Goal: Information Seeking & Learning: Learn about a topic

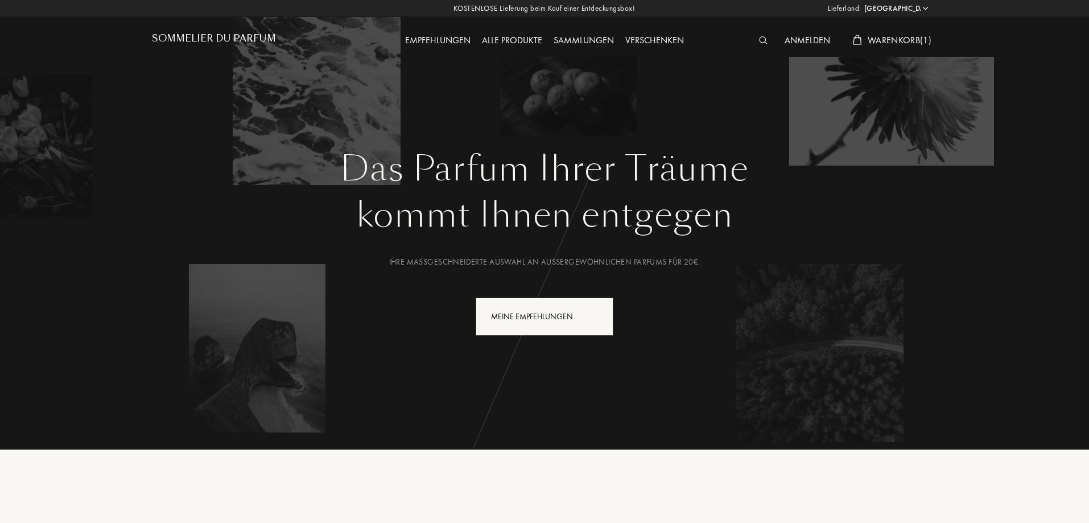
select select "DE"
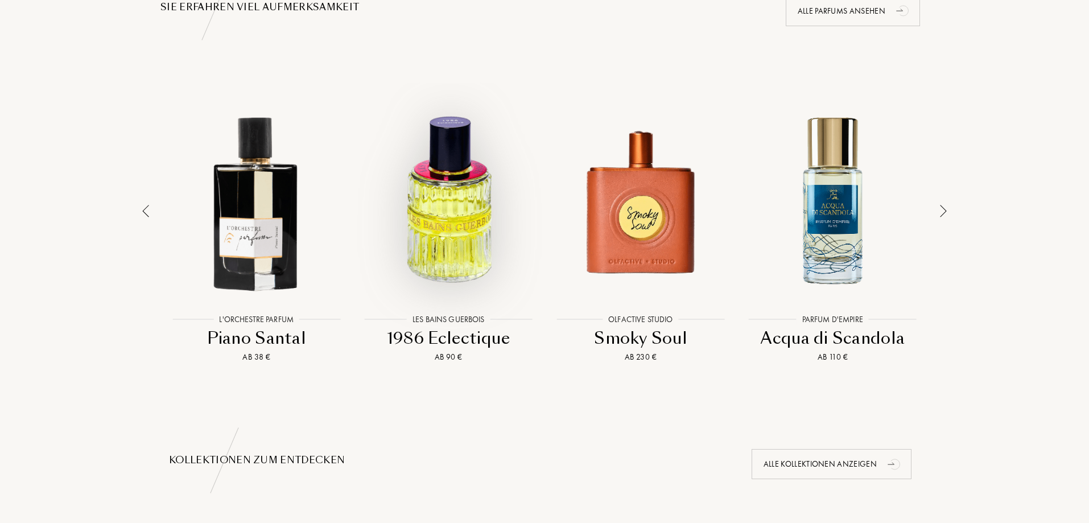
scroll to position [854, 0]
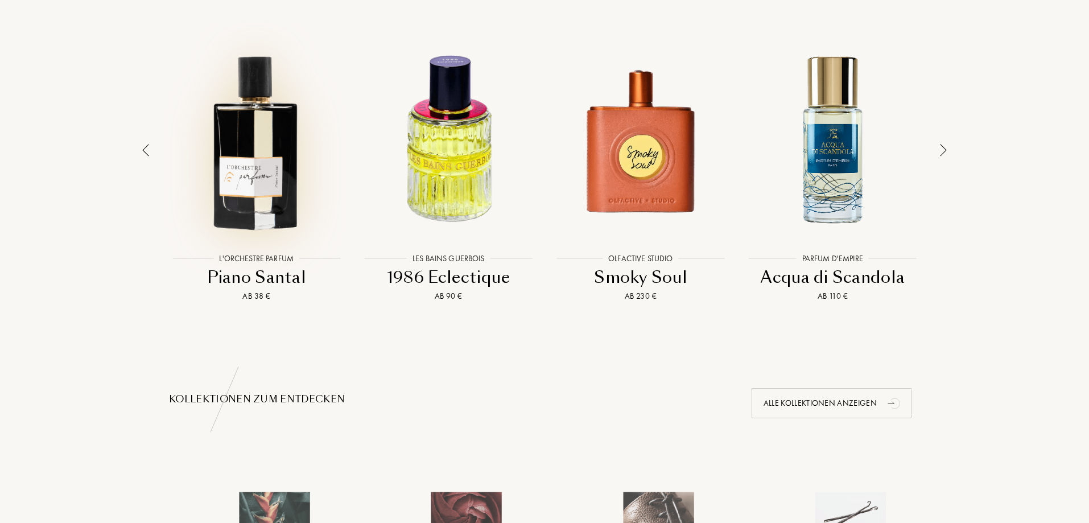
click at [271, 112] on div at bounding box center [256, 139] width 187 height 212
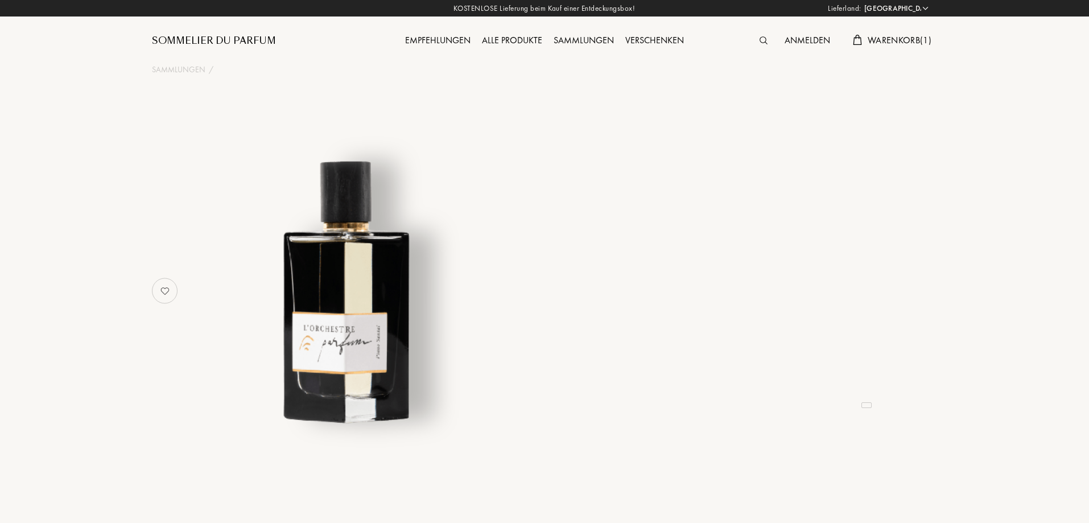
select select "DE"
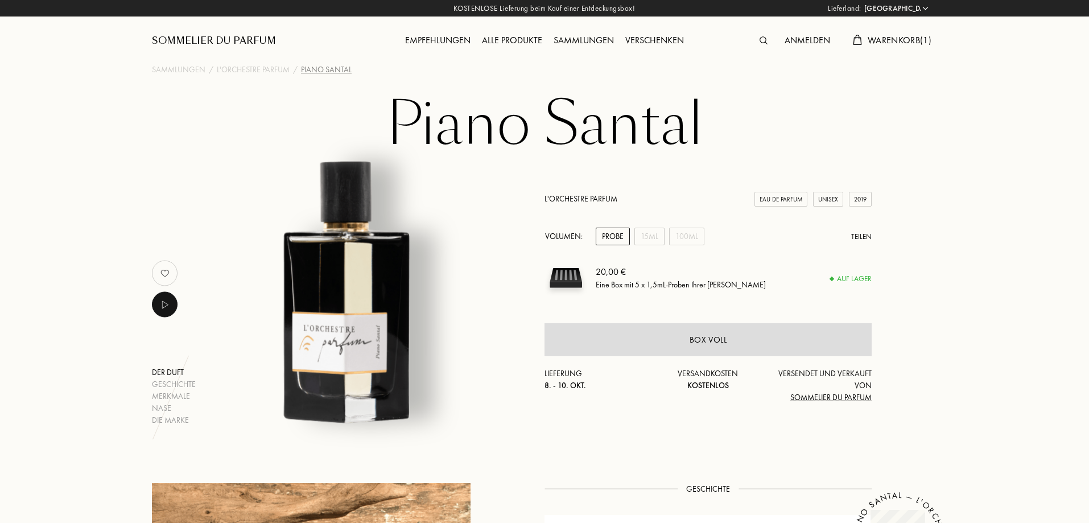
click at [571, 200] on link "L'Orchestre Parfum" at bounding box center [581, 198] width 73 height 10
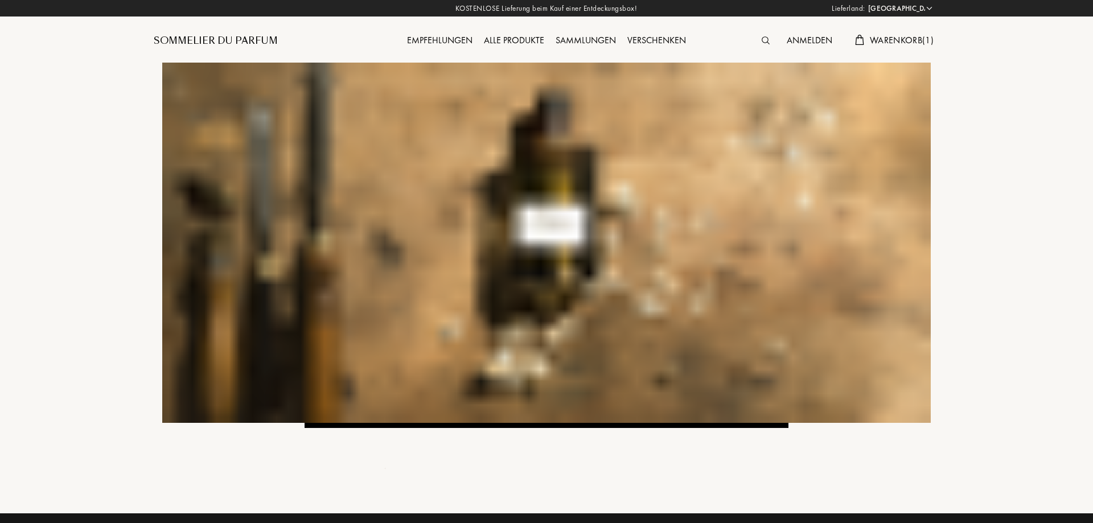
select select "DE"
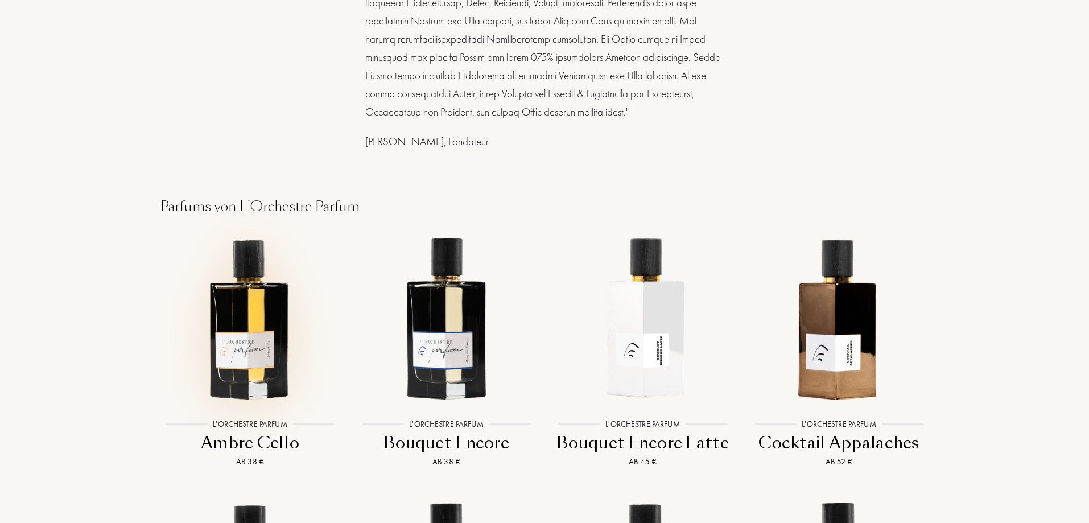
scroll to position [797, 0]
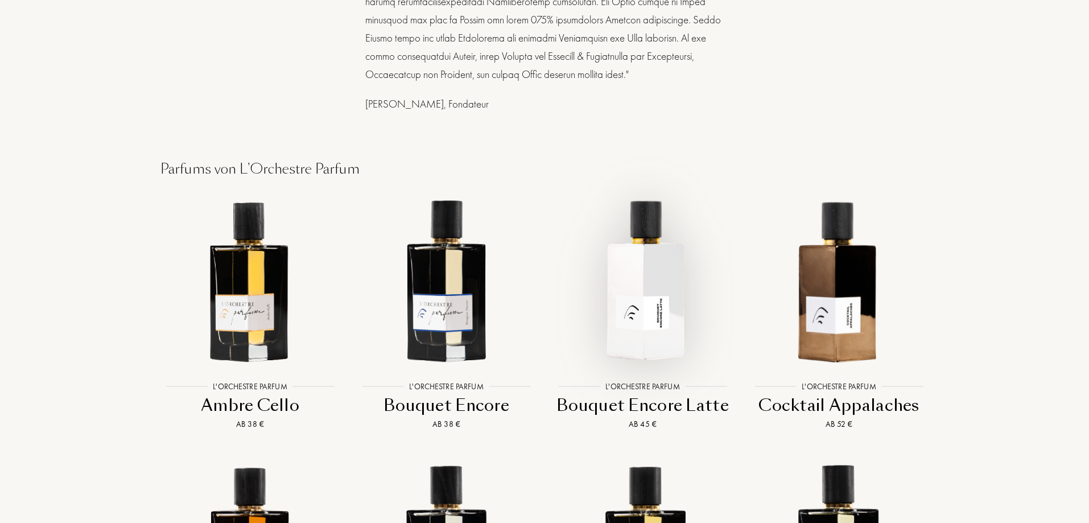
click at [647, 284] on img at bounding box center [642, 280] width 177 height 177
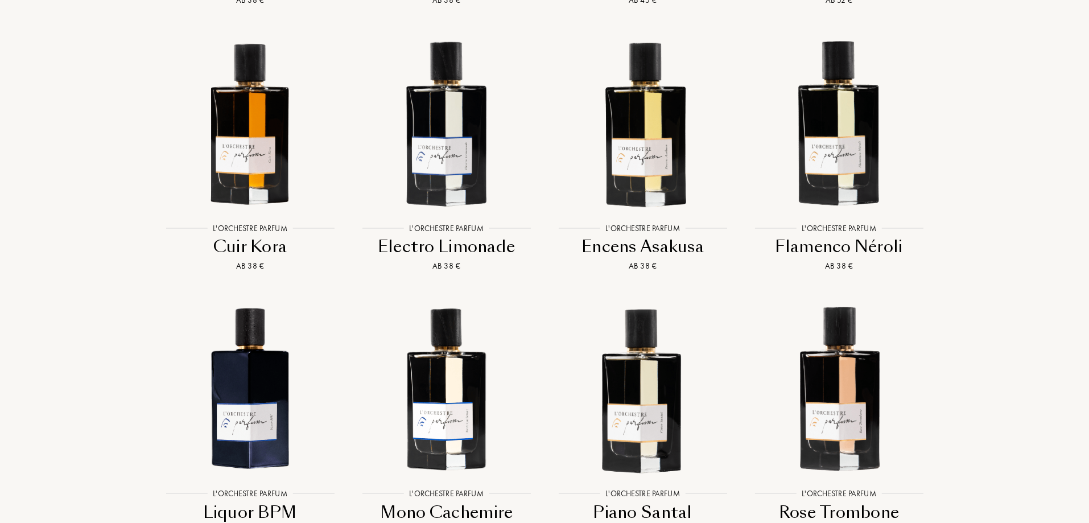
scroll to position [1252, 0]
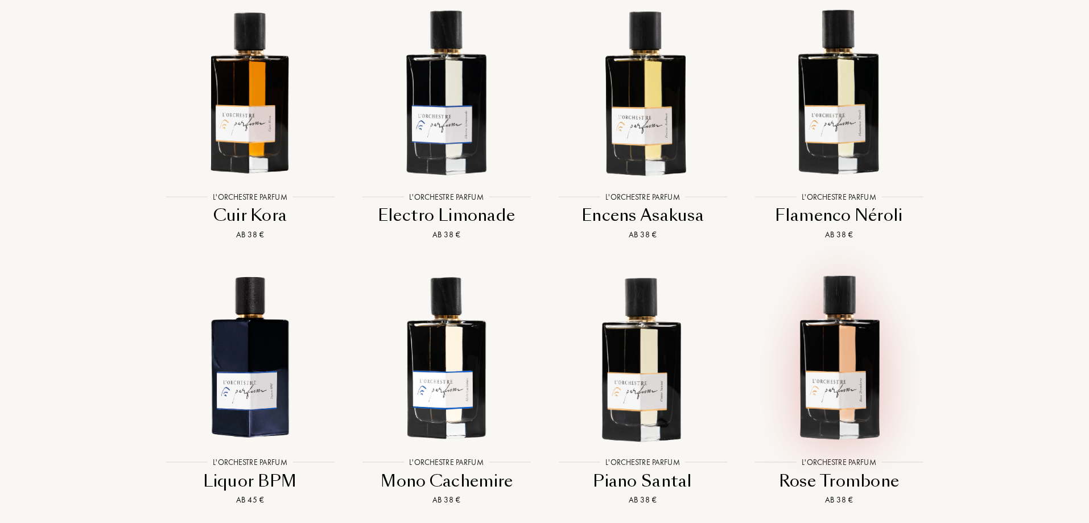
click at [848, 339] on img at bounding box center [839, 355] width 177 height 177
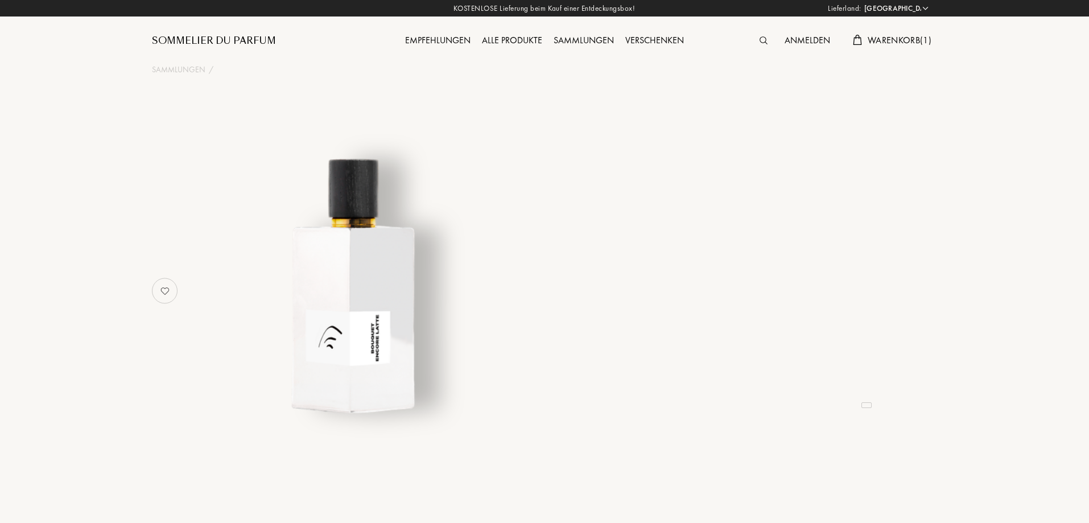
select select "DE"
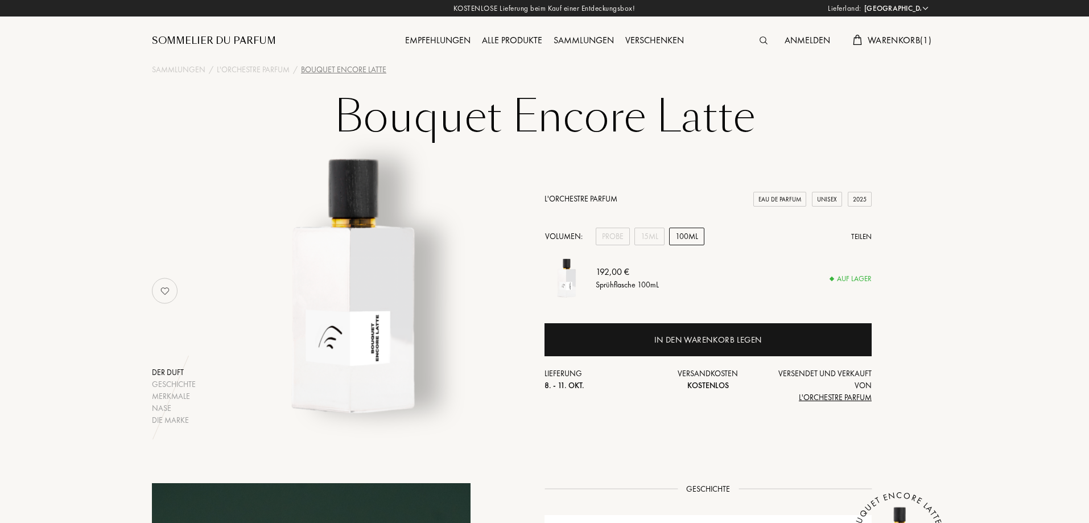
click at [909, 38] on span "Warenkorb ( 1 )" at bounding box center [900, 40] width 64 height 12
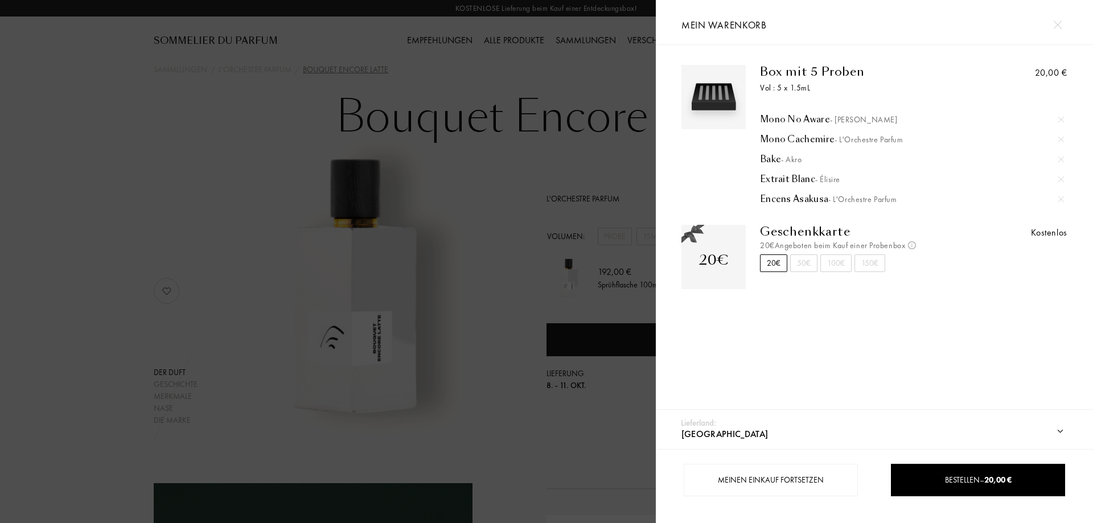
click at [200, 129] on div at bounding box center [328, 261] width 656 height 523
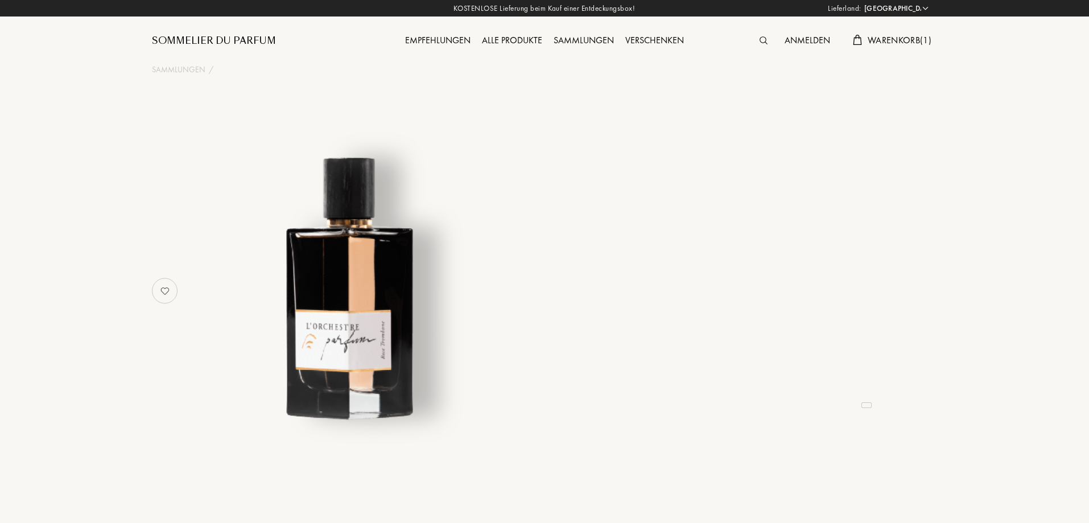
select select "DE"
